Goal: Information Seeking & Learning: Learn about a topic

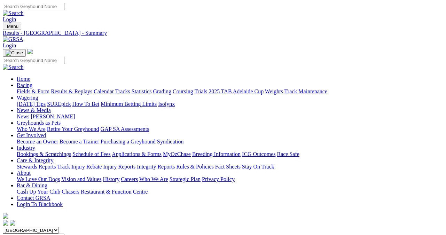
click at [76, 88] on link "Results & Replays" at bounding box center [71, 91] width 41 height 6
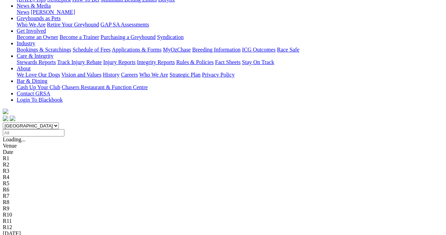
scroll to position [70, 0]
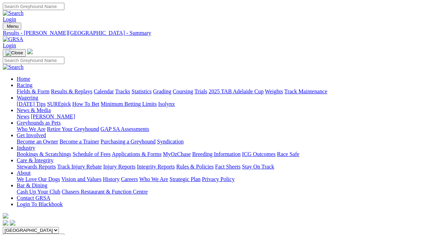
click at [21, 88] on link "Fields & Form" at bounding box center [33, 91] width 33 height 6
